Goal: Communication & Community: Share content

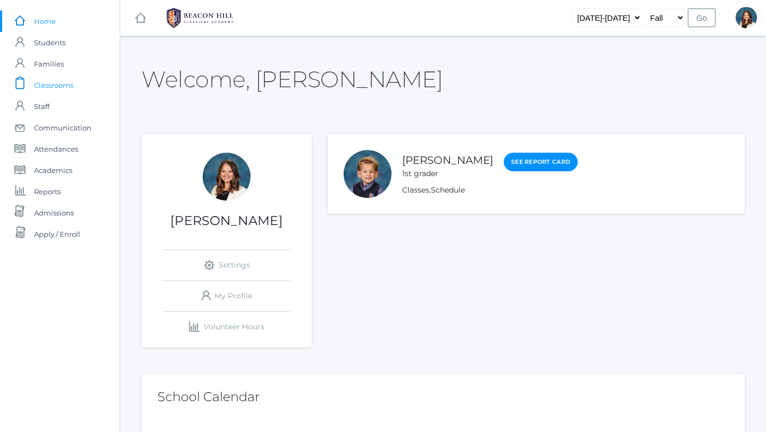
click at [64, 82] on span "Classrooms" at bounding box center [53, 84] width 39 height 21
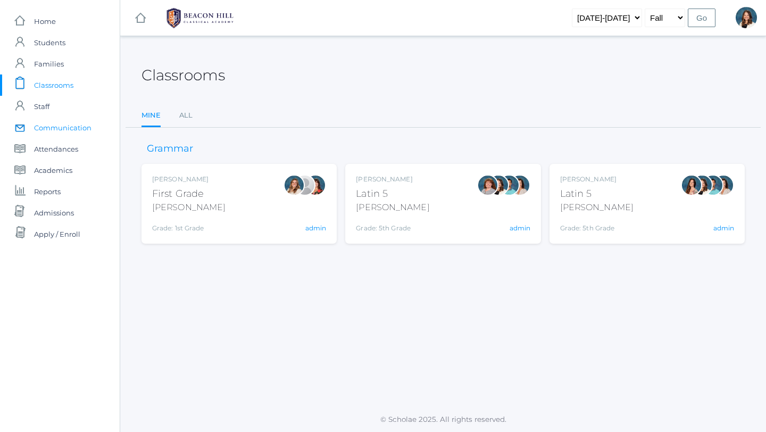
click at [86, 126] on span "Communication" at bounding box center [62, 127] width 57 height 21
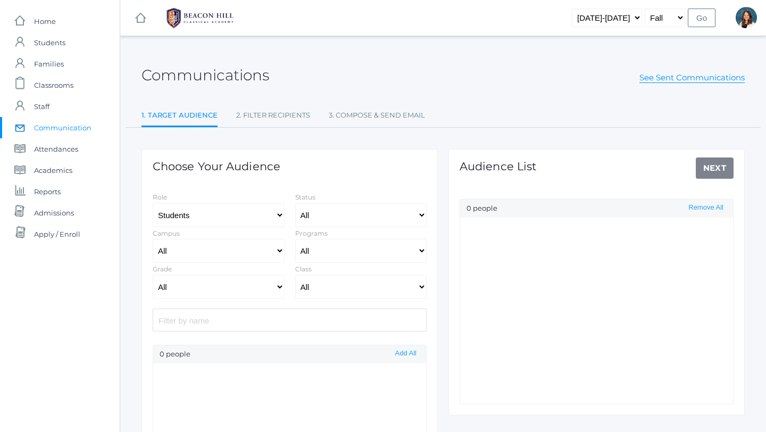
select select "Enrolled"
click at [278, 214] on select "Students Staff" at bounding box center [219, 215] width 132 height 24
click at [278, 249] on select "All [GEOGRAPHIC_DATA]" at bounding box center [219, 251] width 132 height 24
select select "lower"
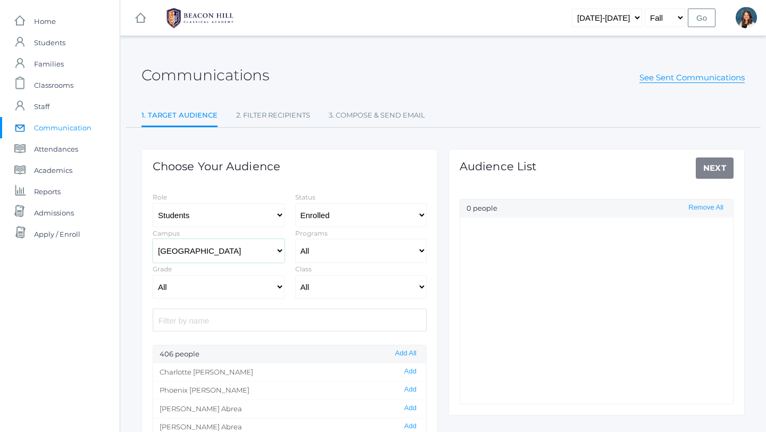
click at [153, 239] on select "All [GEOGRAPHIC_DATA]" at bounding box center [219, 251] width 132 height 24
click at [280, 216] on select "Students Staff" at bounding box center [219, 215] width 132 height 24
select select "1"
click at [153, 203] on select "Students Staff" at bounding box center [219, 215] width 132 height 24
select select
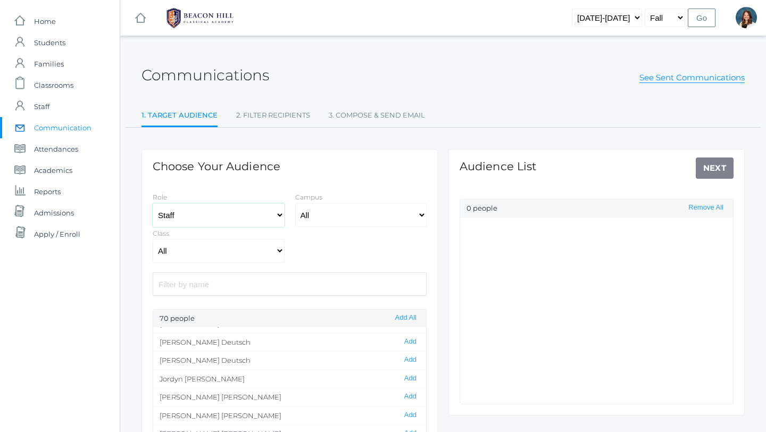
scroll to position [418, 0]
click at [409, 314] on button "Add All" at bounding box center [406, 317] width 28 height 9
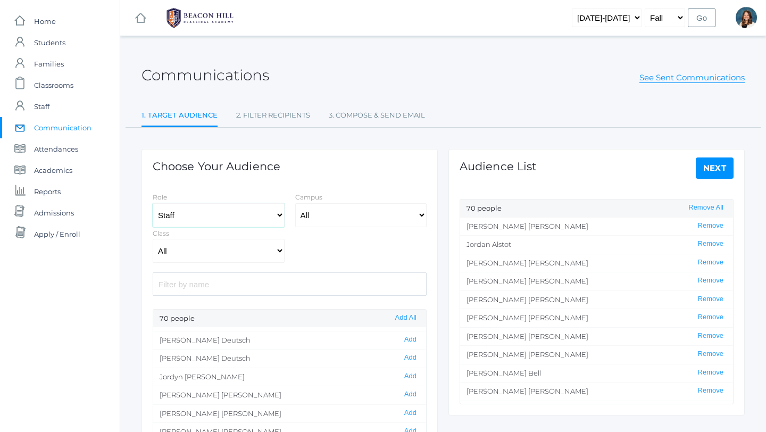
click at [277, 213] on select "Students Staff" at bounding box center [219, 215] width 132 height 24
select select "3"
click at [153, 203] on select "Students Staff" at bounding box center [219, 215] width 132 height 24
select select "Enrolled"
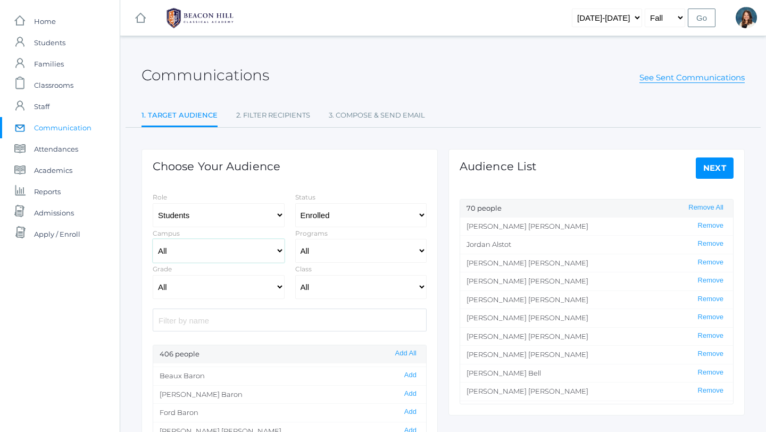
click at [280, 248] on select "All [GEOGRAPHIC_DATA]" at bounding box center [219, 251] width 132 height 24
select select "lower"
click at [153, 239] on select "All [GEOGRAPHIC_DATA]" at bounding box center [219, 251] width 132 height 24
click at [407, 352] on button "Add All" at bounding box center [406, 353] width 28 height 9
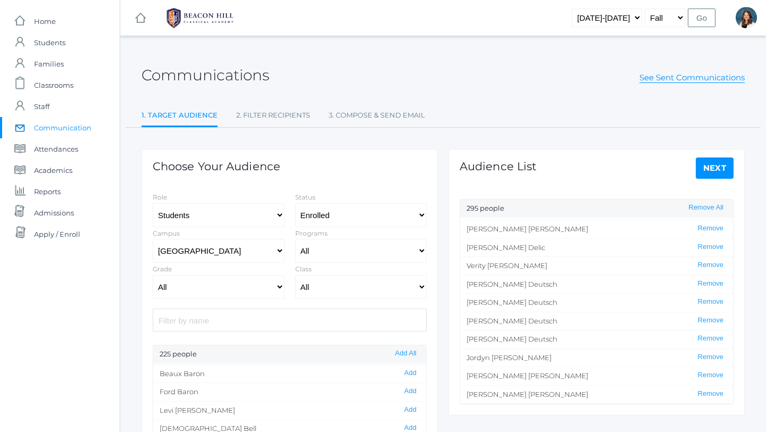
scroll to position [1304, 0]
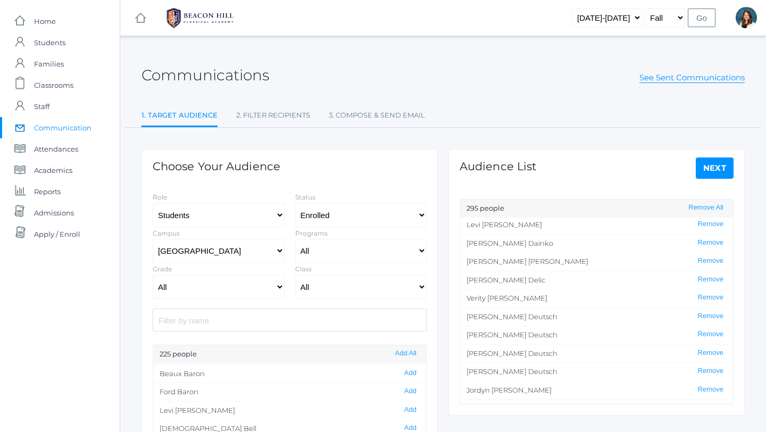
click at [713, 168] on link "Next" at bounding box center [714, 167] width 38 height 21
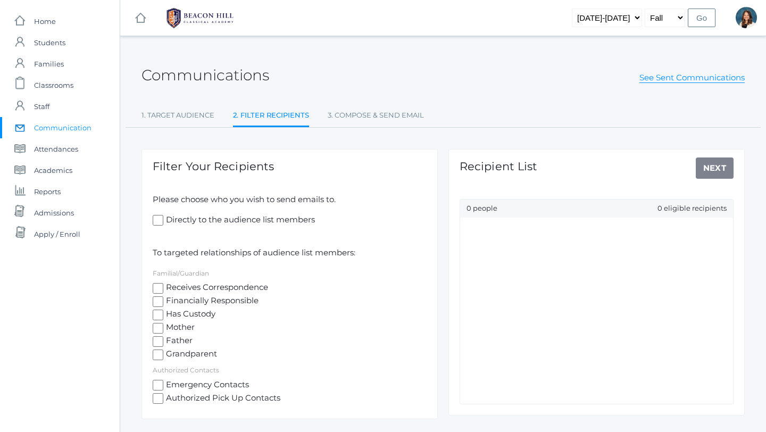
click at [159, 221] on input "Directly to the audience list members" at bounding box center [158, 220] width 11 height 11
checkbox input "true"
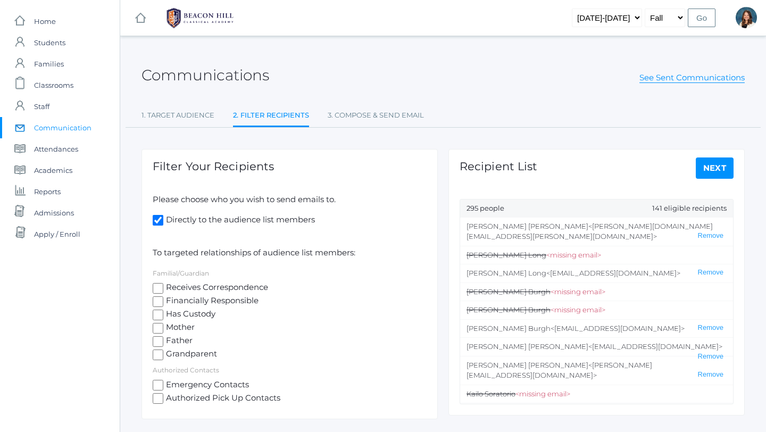
click at [158, 288] on input "Receives Correspondence" at bounding box center [158, 288] width 11 height 11
checkbox input "true"
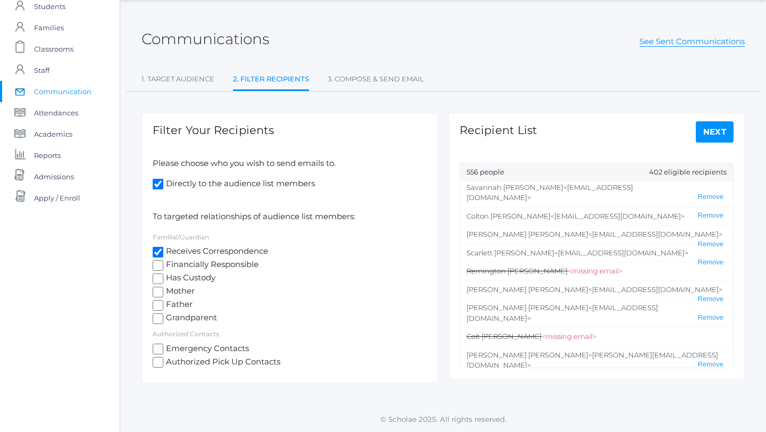
scroll to position [805, 0]
click at [155, 182] on input "Directly to the audience list members" at bounding box center [158, 184] width 11 height 11
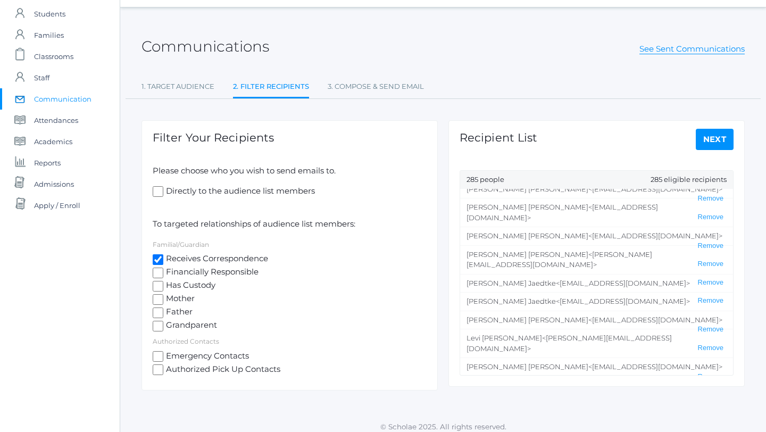
scroll to position [36, 0]
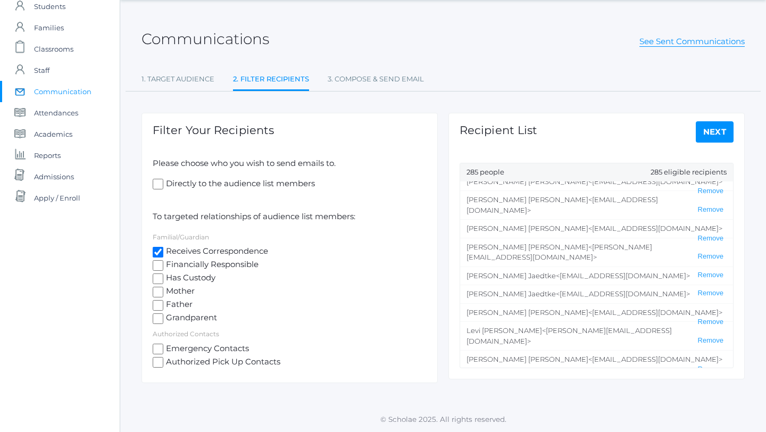
click at [161, 182] on input "Directly to the audience list members" at bounding box center [158, 184] width 11 height 11
checkbox input "true"
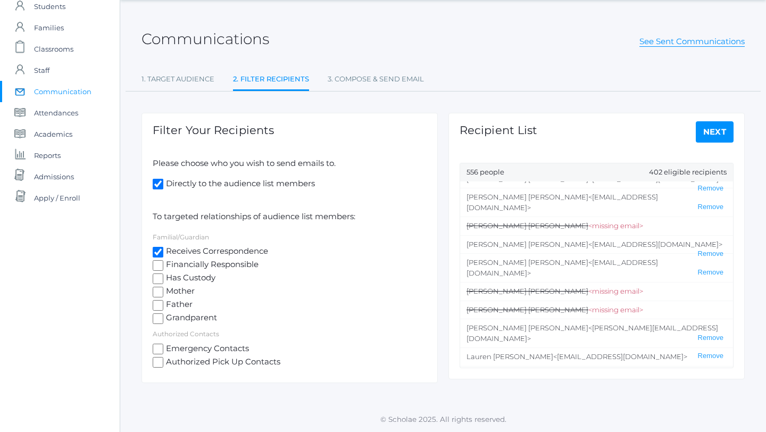
scroll to position [10011, 0]
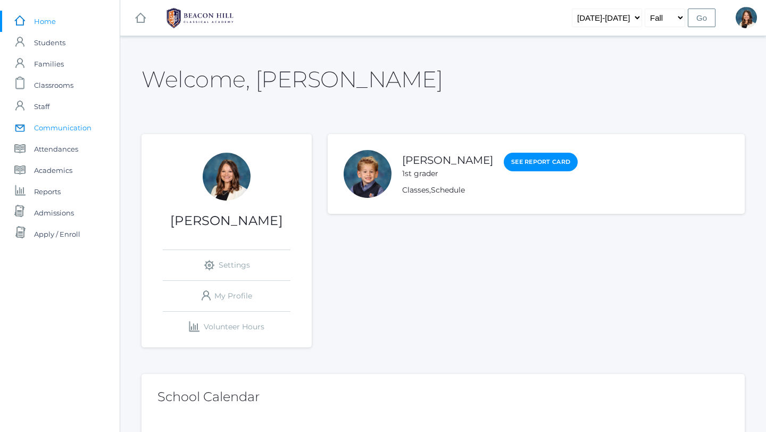
click at [76, 124] on span "Communication" at bounding box center [62, 127] width 57 height 21
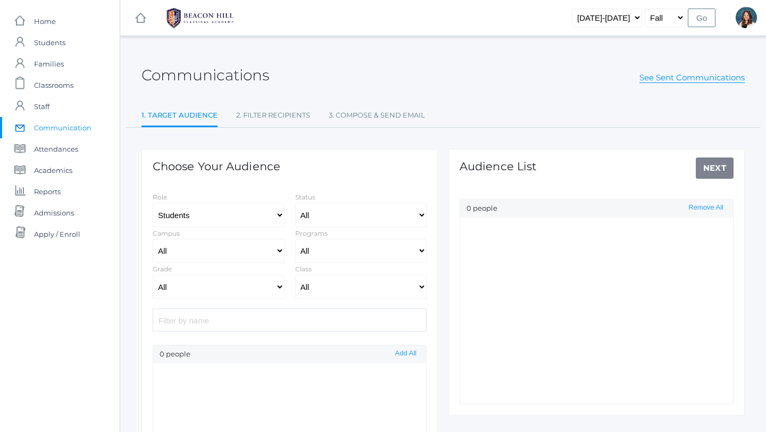
select select "Enrolled"
click at [281, 251] on select "All [GEOGRAPHIC_DATA]" at bounding box center [219, 251] width 132 height 24
select select "lower"
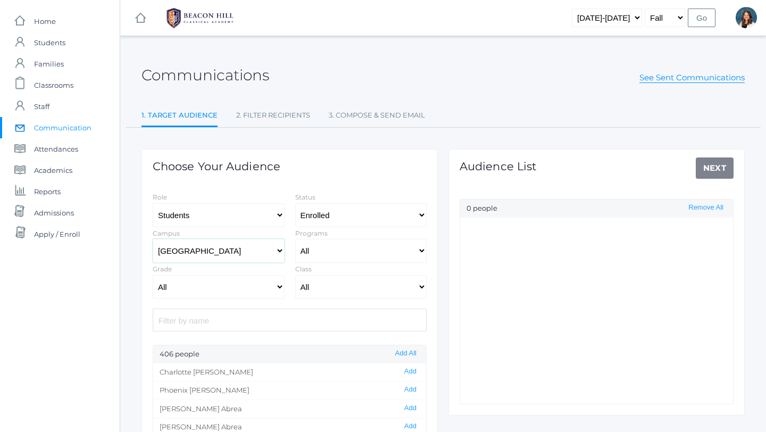
click at [153, 239] on select "All [GEOGRAPHIC_DATA]" at bounding box center [219, 251] width 132 height 24
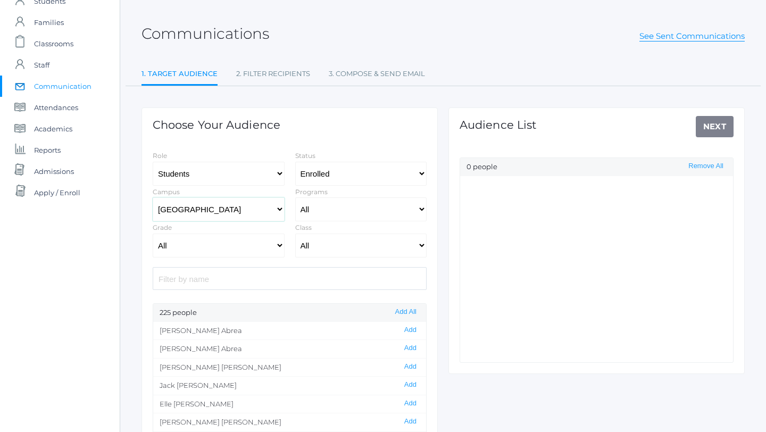
scroll to position [44, 0]
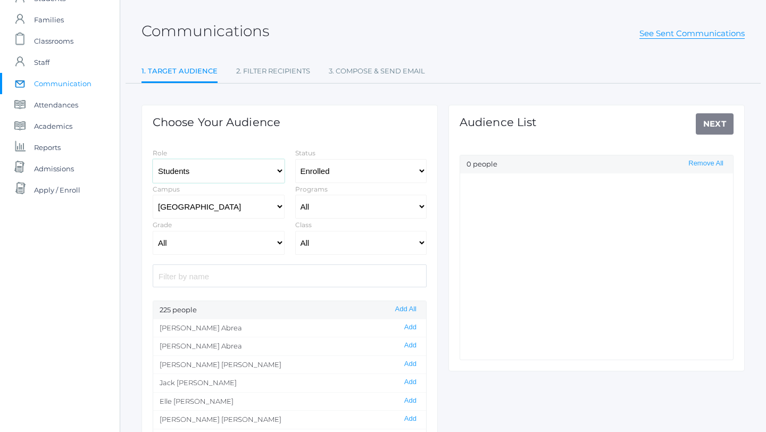
click at [279, 169] on select "Students Staff" at bounding box center [219, 171] width 132 height 24
click at [153, 159] on select "Students Staff" at bounding box center [219, 171] width 132 height 24
click at [278, 205] on select "All [GEOGRAPHIC_DATA]" at bounding box center [219, 207] width 132 height 24
click at [153, 195] on select "All [GEOGRAPHIC_DATA]" at bounding box center [219, 207] width 132 height 24
click at [279, 242] on select "All Grammar - Kindergarten - 1st Grade - 2nd Grade - 3rd Grade - 4th Grade - 5t…" at bounding box center [219, 243] width 132 height 24
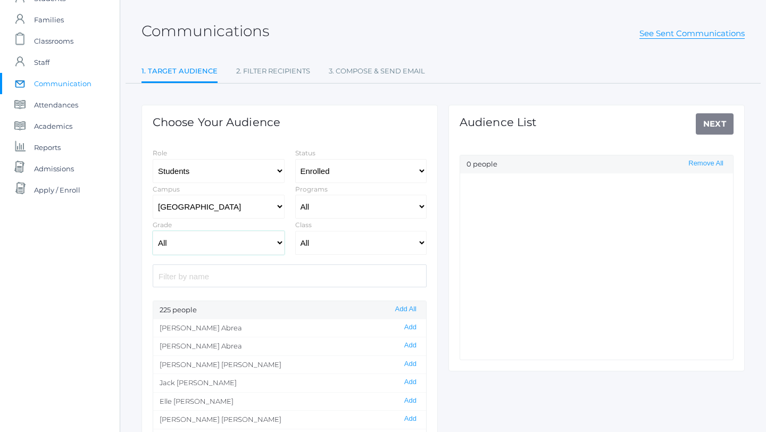
click at [153, 231] on select "All Grammar - Kindergarten - 1st Grade - 2nd Grade - 3rd Grade - 4th Grade - 5t…" at bounding box center [219, 243] width 132 height 24
click at [407, 309] on button "Add All" at bounding box center [406, 309] width 28 height 9
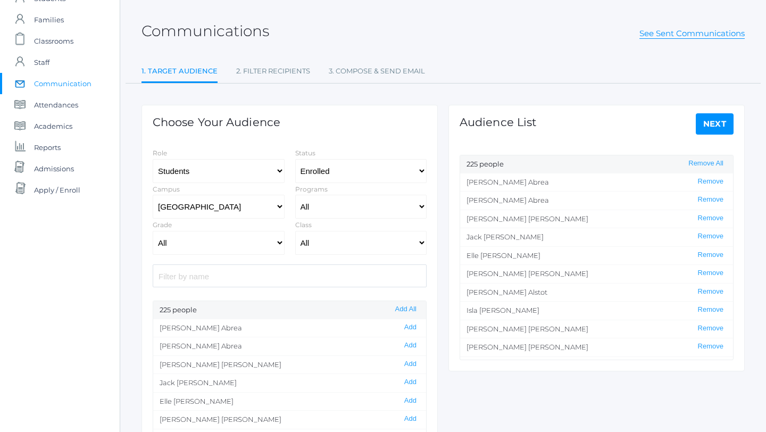
click at [715, 121] on link "Next" at bounding box center [714, 123] width 38 height 21
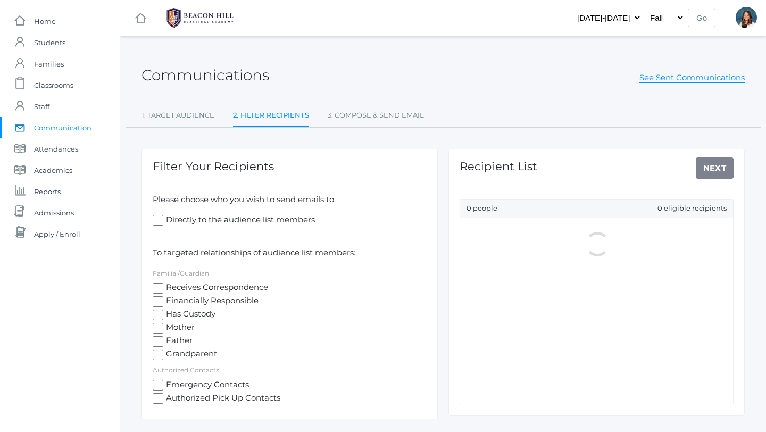
click at [159, 285] on input "Receives Correspondence" at bounding box center [158, 288] width 11 height 11
checkbox input "true"
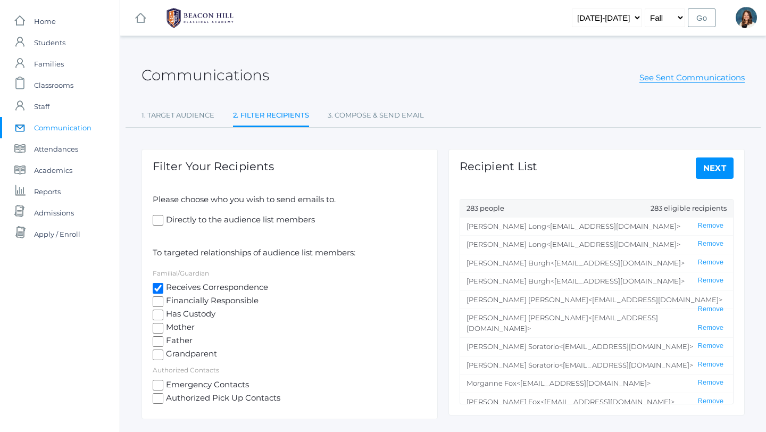
click at [717, 167] on link "Next" at bounding box center [714, 167] width 38 height 21
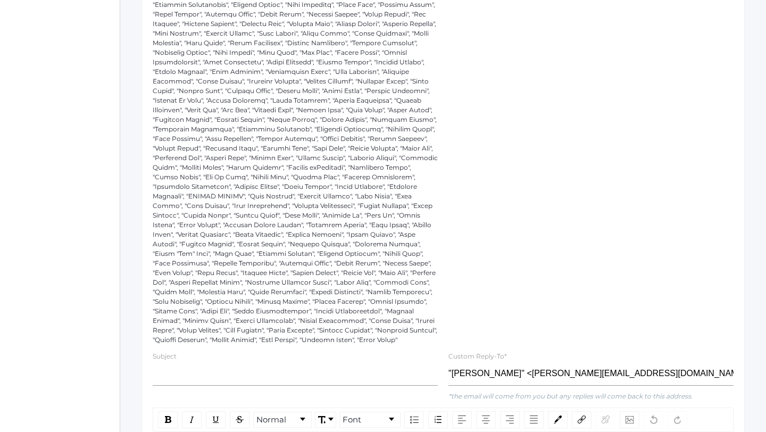
scroll to position [393, 0]
click at [182, 376] on input "text" at bounding box center [295, 375] width 285 height 24
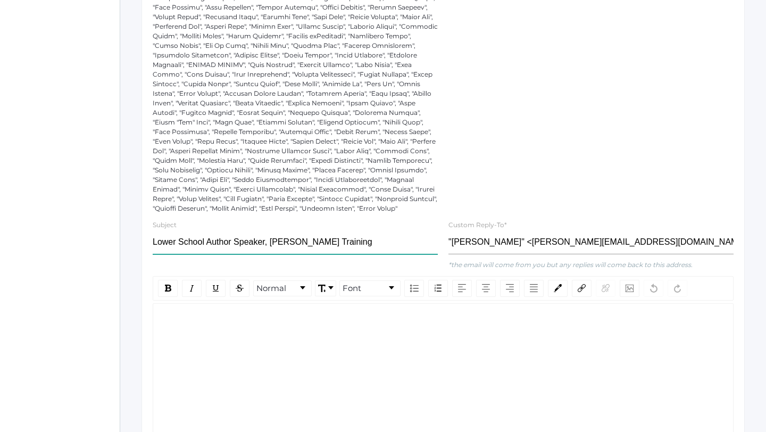
scroll to position [526, 0]
type input "Lower School Author Speaker, [PERSON_NAME] Training"
click at [181, 326] on div "rdw-editor" at bounding box center [443, 320] width 563 height 12
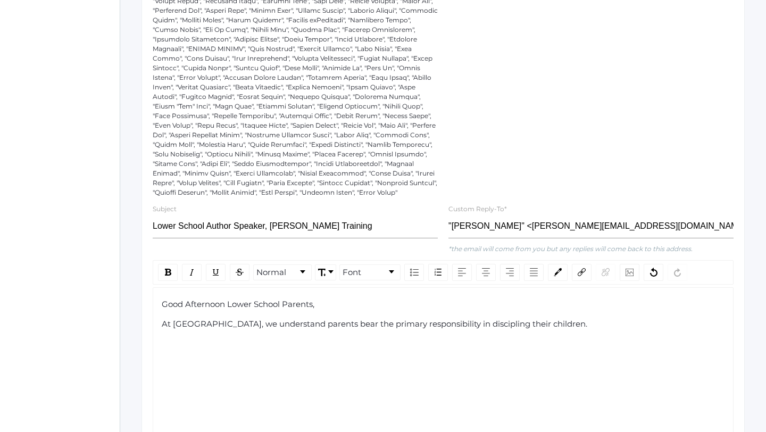
scroll to position [544, 0]
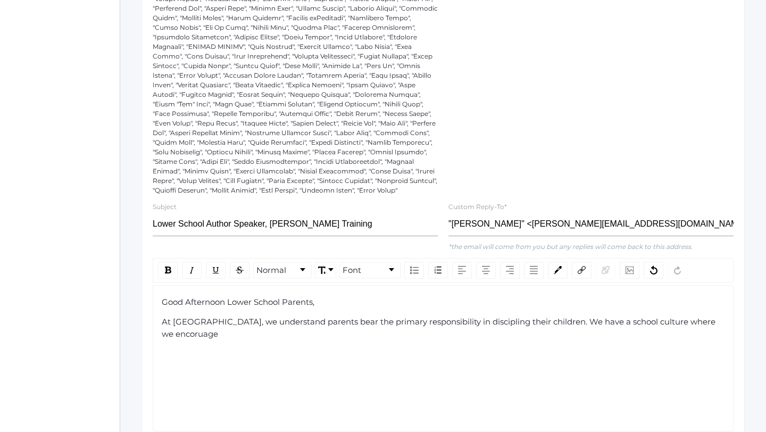
drag, startPoint x: 209, startPoint y: 349, endPoint x: 221, endPoint y: 348, distance: 11.8
click at [184, 345] on div "Good Afternoon Lower School Parents, At [GEOGRAPHIC_DATA], we understand parent…" at bounding box center [443, 358] width 581 height 146
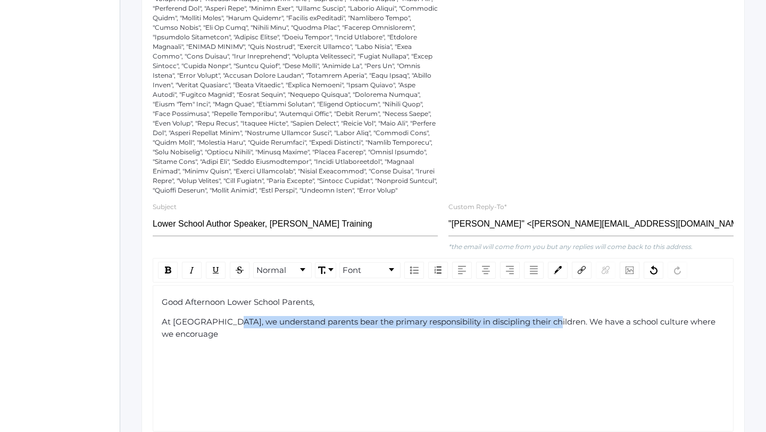
drag, startPoint x: 541, startPoint y: 331, endPoint x: 224, endPoint y: 330, distance: 316.9
click at [224, 330] on span "At [GEOGRAPHIC_DATA], we understand parents bear the primary responsibility in …" at bounding box center [440, 327] width 556 height 22
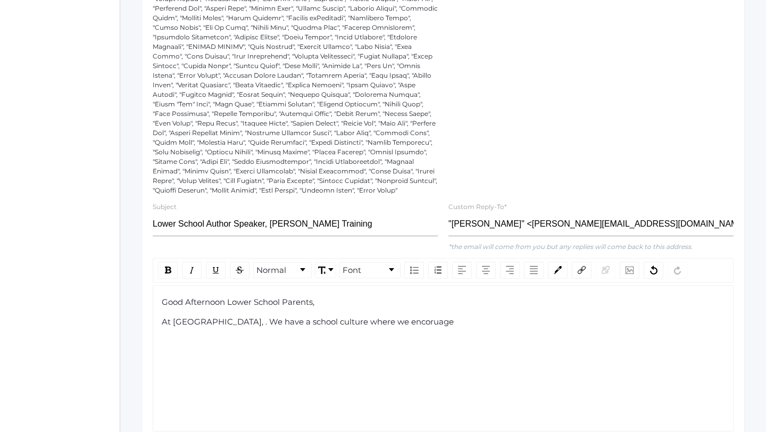
click at [417, 328] on div "At [GEOGRAPHIC_DATA], . We have a school culture where we encoruage" at bounding box center [443, 322] width 563 height 12
click at [226, 326] on span "At [GEOGRAPHIC_DATA], . We have a school culture where we encourage" at bounding box center [307, 321] width 291 height 10
click at [229, 326] on span "At [GEOGRAPHIC_DATA] We have a school culture where we encourage" at bounding box center [305, 321] width 286 height 10
click at [409, 328] on div "At [GEOGRAPHIC_DATA] we have a school culture where we encourage" at bounding box center [443, 322] width 563 height 12
click at [171, 326] on span "At [GEOGRAPHIC_DATA] we have a school culture where we encourage parents to be …" at bounding box center [365, 321] width 406 height 10
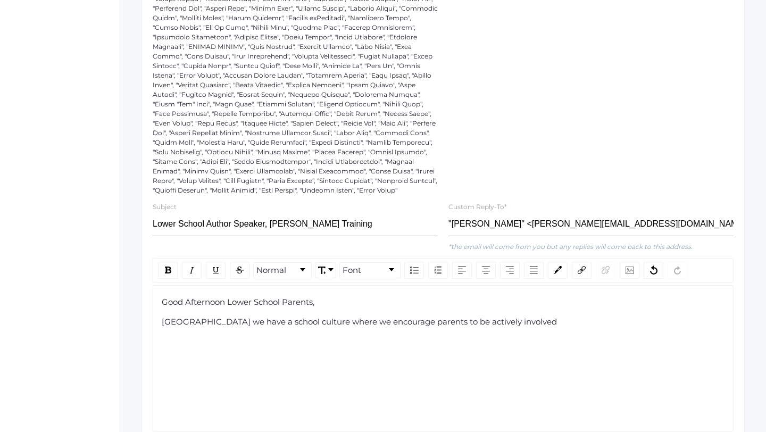
click at [250, 326] on span "[GEOGRAPHIC_DATA] we have a school culture where we encourage parents to be act…" at bounding box center [359, 321] width 395 height 10
click at [524, 328] on div "Beacon Hill cultivates a school culture where we encourage parents to be active…" at bounding box center [443, 322] width 563 height 12
click at [332, 366] on div "Good Afternoon Lower School Parents, [GEOGRAPHIC_DATA] cultivates a school cult…" at bounding box center [443, 358] width 581 height 146
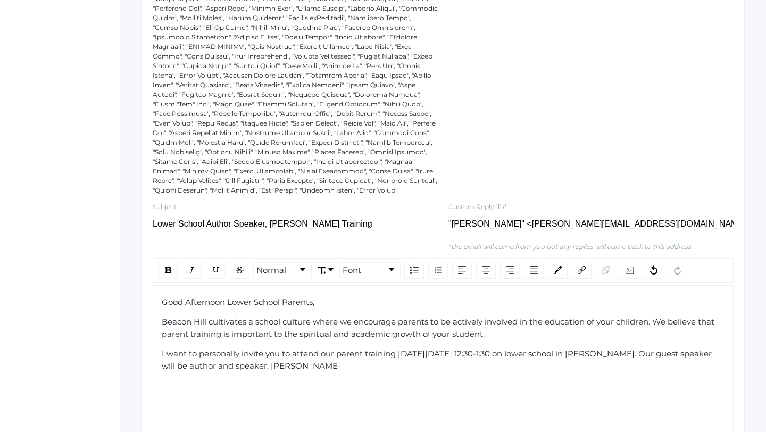
click at [548, 365] on span "I want to personally invite you to attend our parent training [DATE][DATE] 12:3…" at bounding box center [438, 359] width 552 height 22
click at [599, 363] on span "I want to personally invite you to attend our parent training [DATE][DATE] 12:3…" at bounding box center [439, 359] width 555 height 22
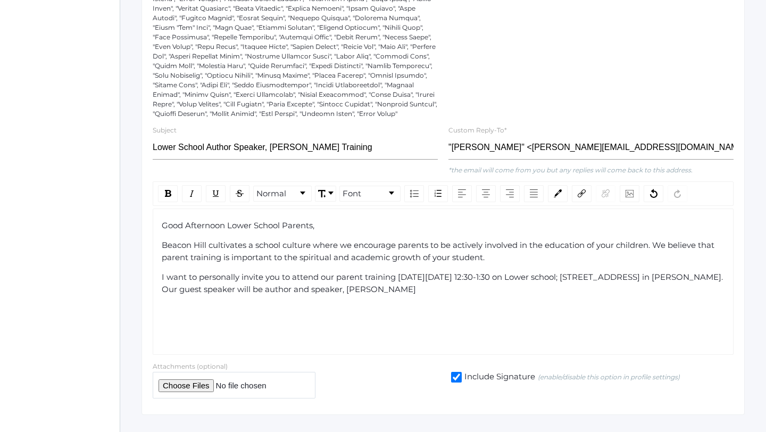
scroll to position [621, 0]
click at [577, 287] on span "I want to personally invite you to attend our parent training [DATE][DATE] 12:3…" at bounding box center [443, 282] width 563 height 22
click at [688, 286] on span "I want to personally invite you to attend our parent training [DATE][DATE] 12:3…" at bounding box center [425, 282] width 527 height 22
click at [178, 293] on span "I want to personally invite you to attend our parent training [DATE][DATE] 12:3…" at bounding box center [430, 282] width 537 height 22
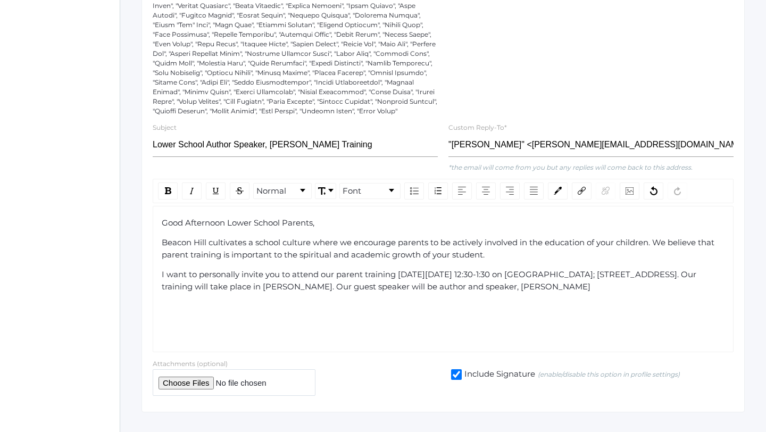
scroll to position [624, 0]
click at [532, 285] on span "I want to personally invite you to attend our parent training [DATE][DATE] 12:3…" at bounding box center [430, 279] width 536 height 22
click at [603, 283] on span "I want to personally invite you to attend our parent training [DATE][DATE] 12:3…" at bounding box center [431, 279] width 538 height 22
click at [564, 292] on div "I want to personally invite you to attend our parent training [DATE][DATE] 12:3…" at bounding box center [443, 280] width 563 height 24
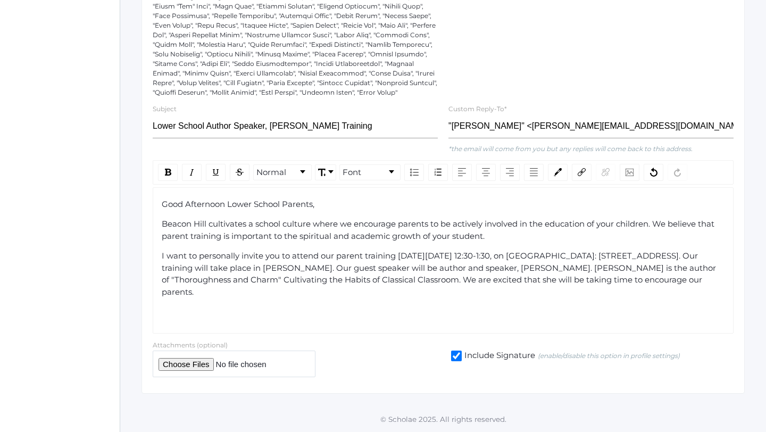
scroll to position [648, 0]
click at [484, 228] on span "Beacon Hill cultivates a school culture where we encourage parents to be active…" at bounding box center [439, 230] width 555 height 22
drag, startPoint x: 451, startPoint y: 282, endPoint x: 273, endPoint y: 278, distance: 178.7
click at [273, 278] on span "I want to personally invite you to attend our parent training [DATE][DATE] 12:3…" at bounding box center [440, 273] width 556 height 46
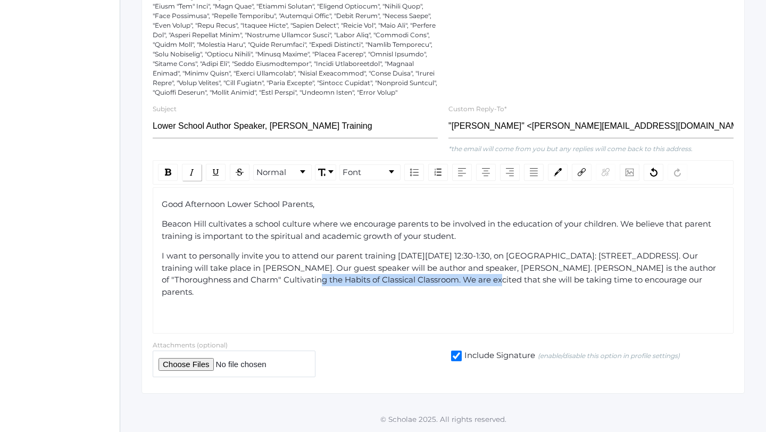
click at [192, 172] on img "rdw-inline-control" at bounding box center [192, 172] width 9 height 9
click at [198, 297] on div "I want to personally invite you to attend our parent training [DATE][DATE] 12:3…" at bounding box center [443, 274] width 563 height 48
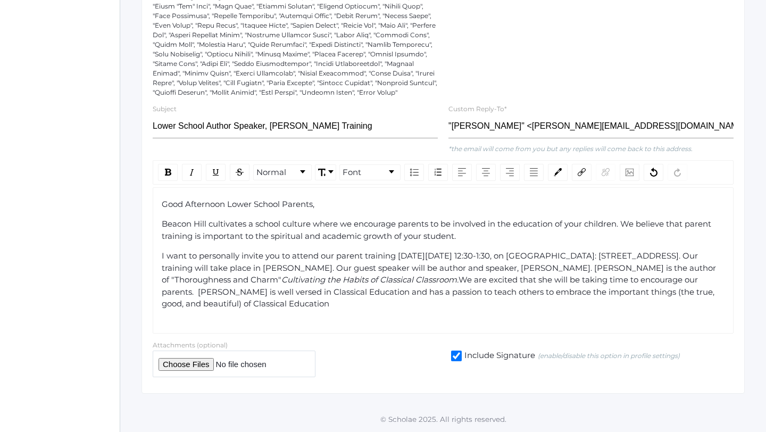
click at [303, 303] on div "I want to personally invite you to attend our parent training [DATE][DATE] 12:3…" at bounding box center [443, 280] width 563 height 60
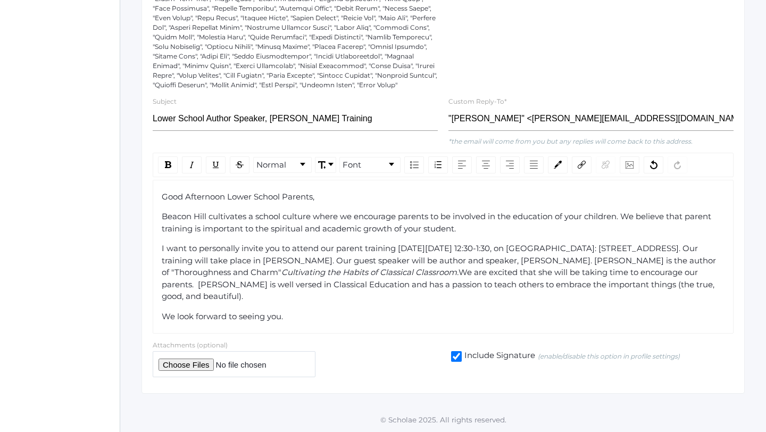
click at [722, 257] on div "I want to personally invite you to attend our parent training [DATE][DATE] 12:3…" at bounding box center [443, 272] width 563 height 60
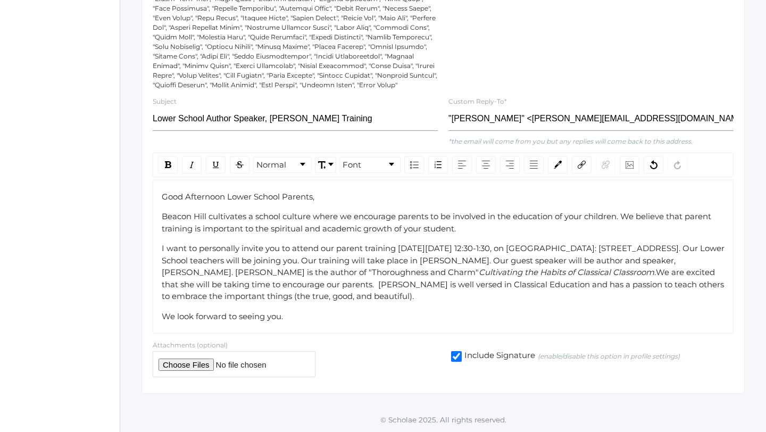
scroll to position [659, 0]
click at [317, 285] on span "We are excited that she will be taking time to encourage our parents. [PERSON_N…" at bounding box center [444, 284] width 564 height 34
click at [293, 320] on div "We look forward to seeing you." at bounding box center [443, 316] width 563 height 12
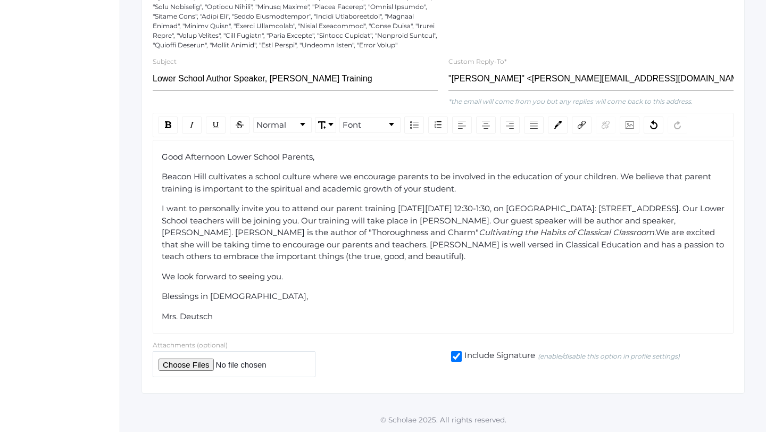
scroll to position [699, 0]
click at [375, 257] on div "I want to personally invite you to attend our parent training [DATE][DATE] 12:3…" at bounding box center [443, 233] width 563 height 60
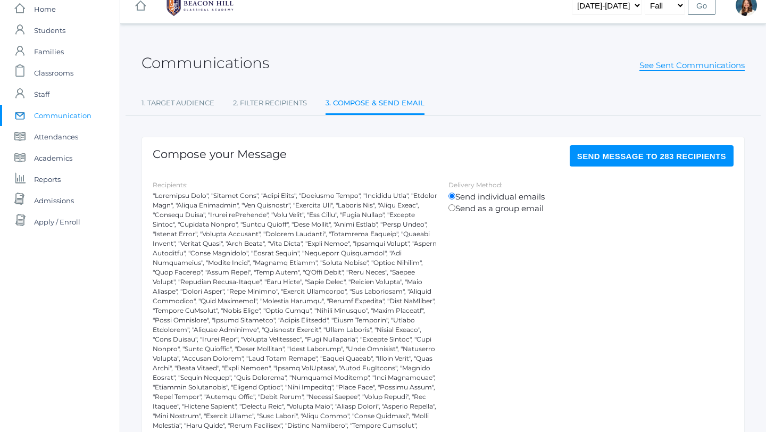
scroll to position [0, 0]
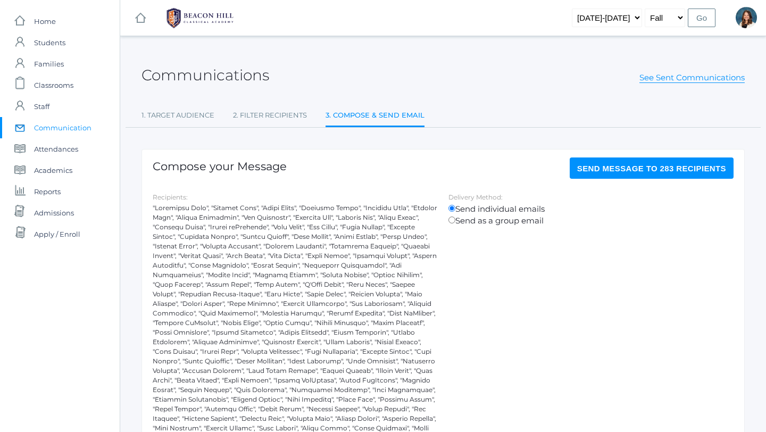
click at [643, 166] on span "Send Message to 283 recipients" at bounding box center [651, 168] width 149 height 9
